Goal: Find specific page/section

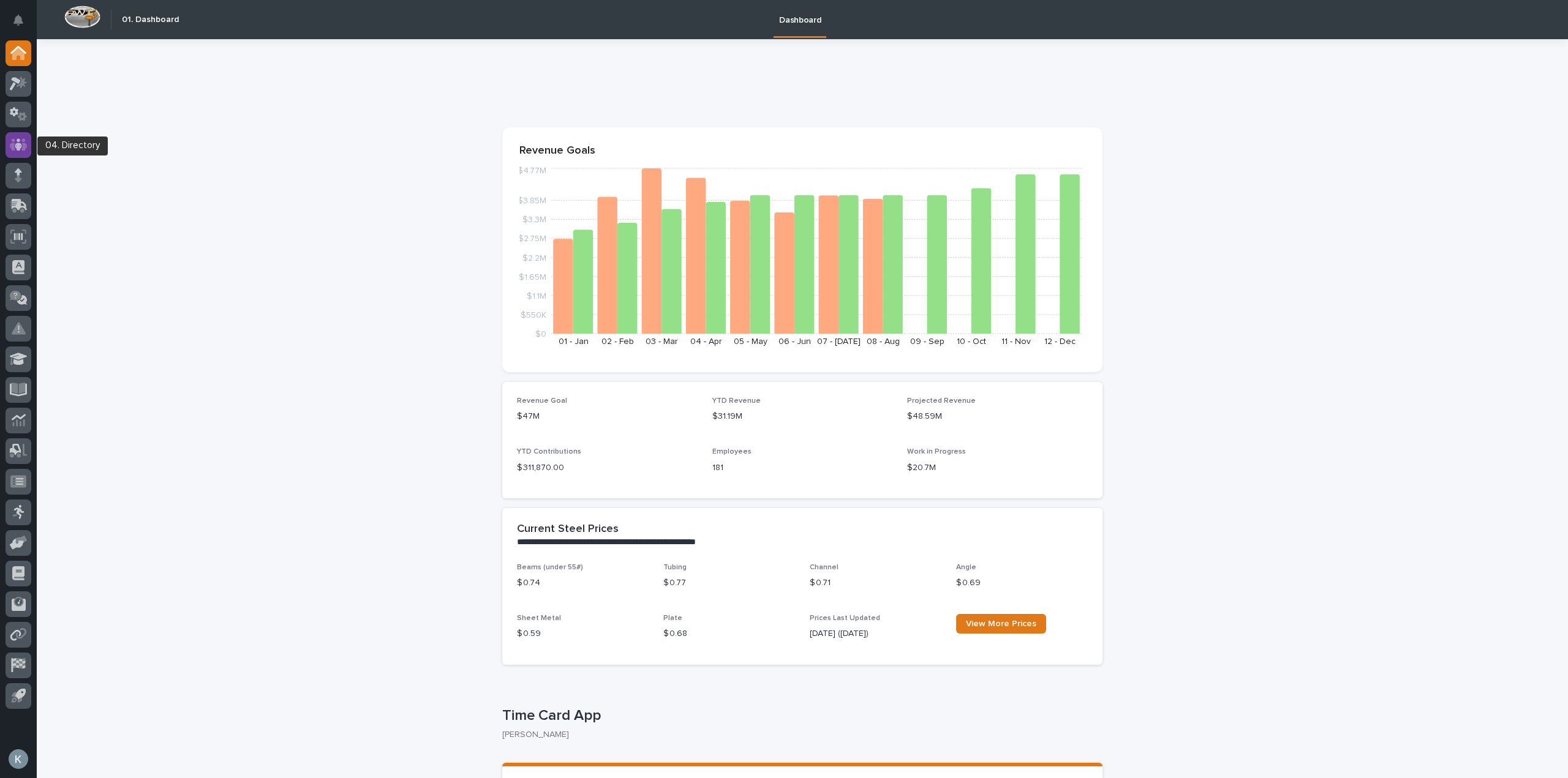
click at [27, 147] on icon at bounding box center [19, 144] width 18 height 12
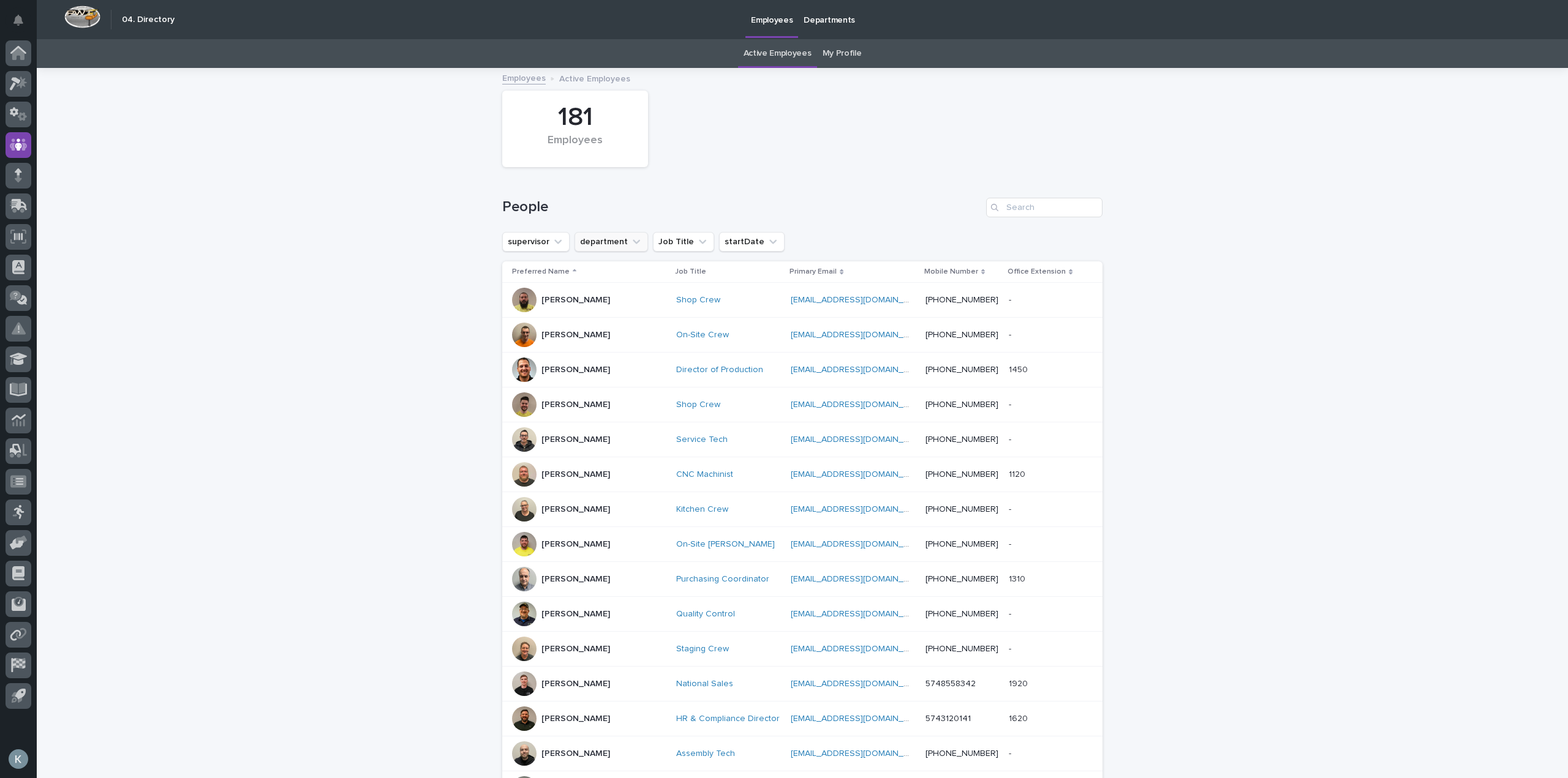
click at [598, 243] on button "department" at bounding box center [611, 242] width 73 height 19
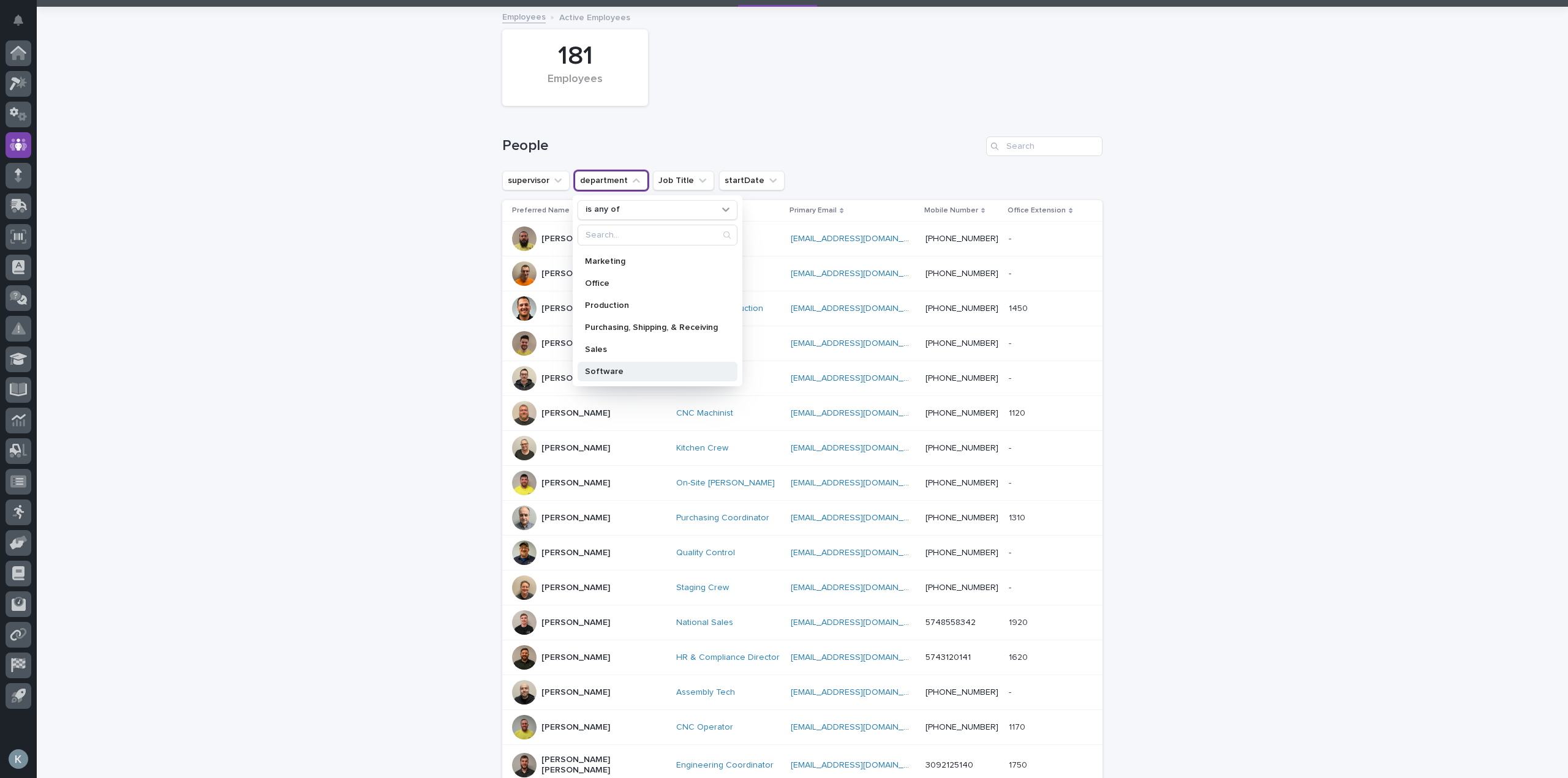
click at [629, 367] on p "Software" at bounding box center [651, 372] width 133 height 9
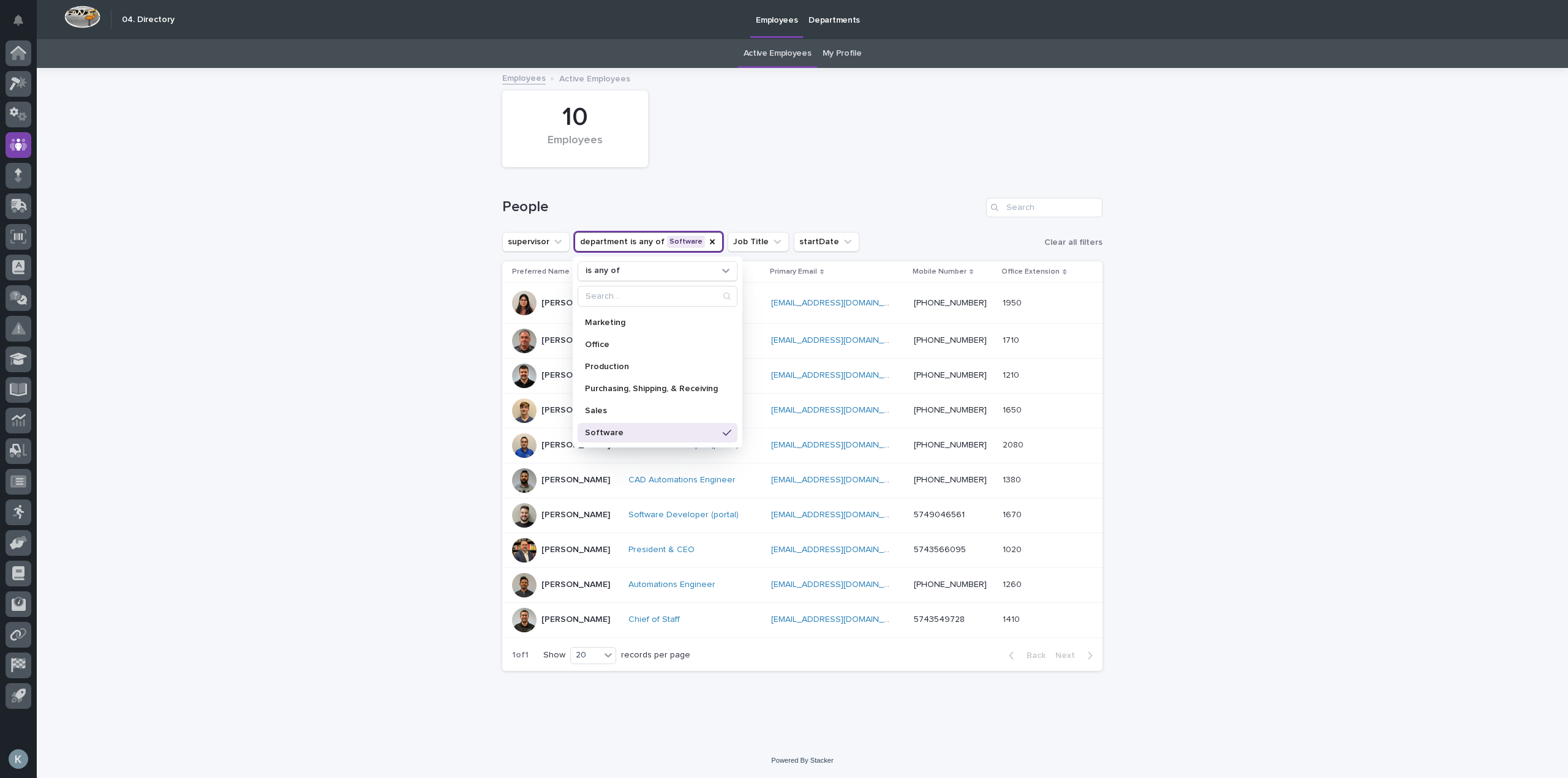
click at [1177, 345] on div "Loading... Saving… Loading... Saving… 10 Employees People supervisor department…" at bounding box center [802, 406] width 1531 height 674
